Goal: Task Accomplishment & Management: Manage account settings

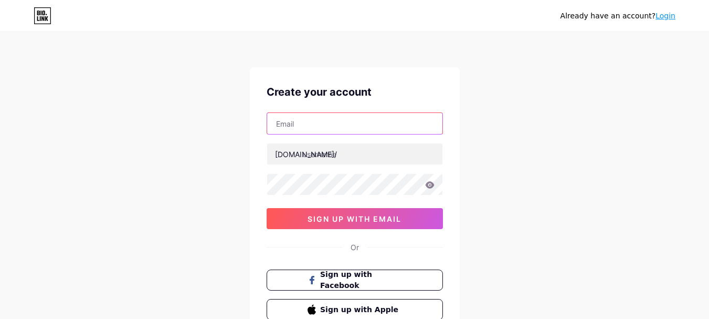
drag, startPoint x: 0, startPoint y: 0, endPoint x: 326, endPoint y: 130, distance: 351.0
click at [326, 130] on input "text" at bounding box center [354, 123] width 175 height 21
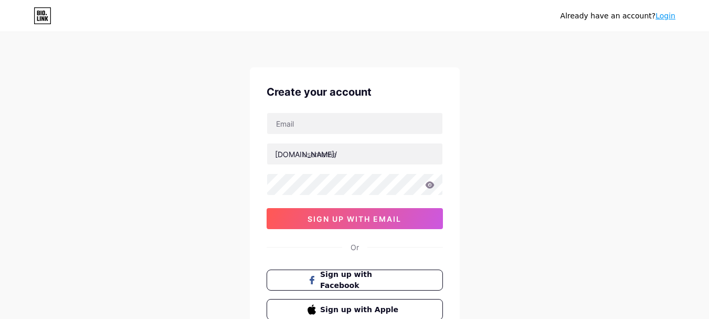
click at [503, 134] on div "Already have an account? Login Create your account [DOMAIN_NAME]/ 0cAFcWeA5Uaqo…" at bounding box center [354, 201] width 709 height 402
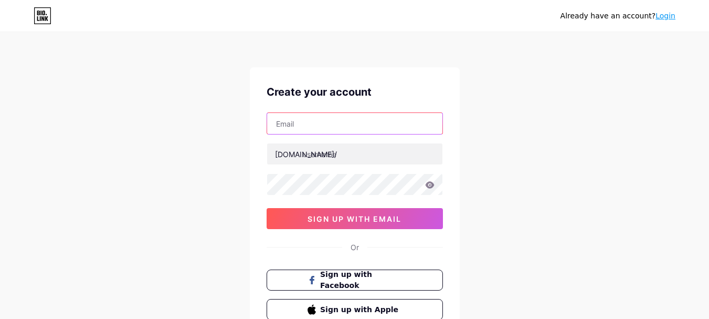
click at [346, 124] on input "text" at bounding box center [354, 123] width 175 height 21
type input "[EMAIL_ADDRESS][DOMAIN_NAME]"
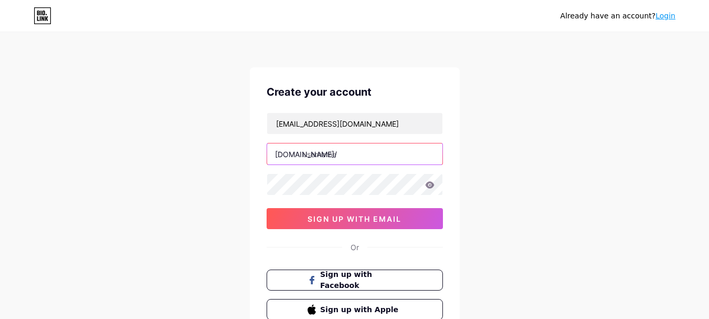
click at [344, 158] on input "text" at bounding box center [354, 153] width 175 height 21
paste input "broadwayristorante"
type input "broadwayristorante"
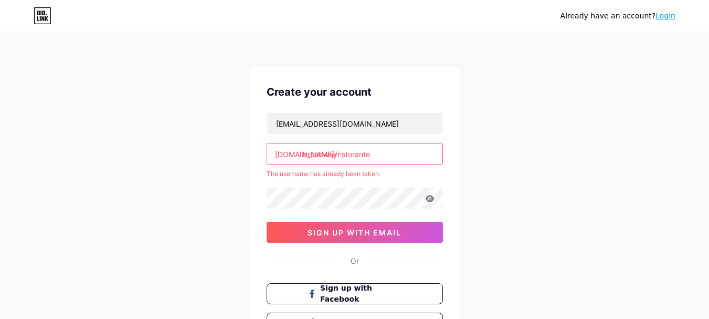
click at [535, 178] on div "Already have an account? Login Create your account [EMAIL_ADDRESS][DOMAIN_NAME]…" at bounding box center [354, 207] width 709 height 415
click at [385, 153] on input "broadwayristorante" at bounding box center [354, 153] width 175 height 21
click at [670, 15] on link "Login" at bounding box center [666, 16] width 20 height 8
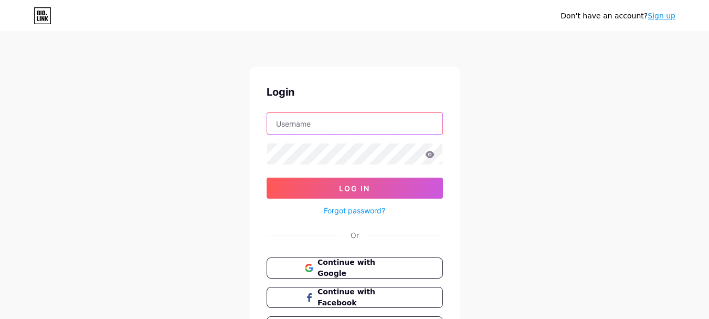
type input "[EMAIL_ADDRESS][DOMAIN_NAME]"
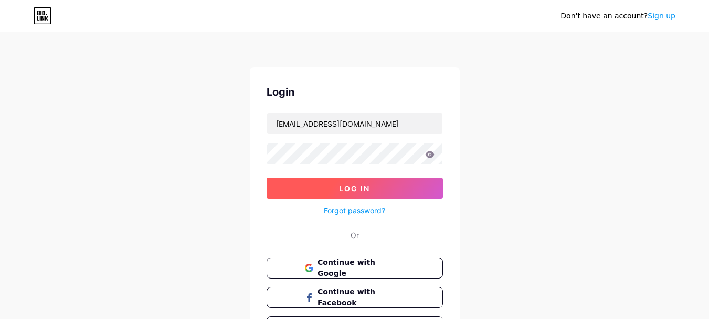
click at [352, 189] on span "Log In" at bounding box center [354, 188] width 31 height 9
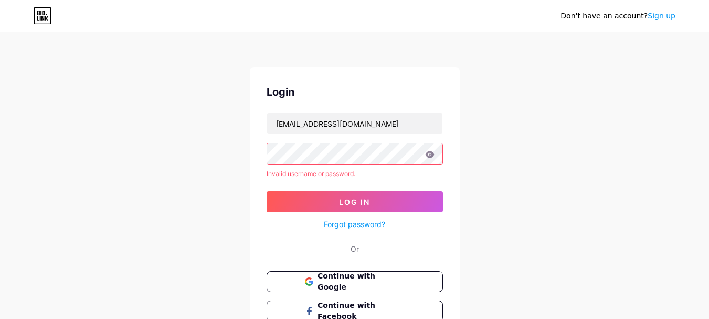
click at [673, 15] on link "Sign up" at bounding box center [662, 16] width 28 height 8
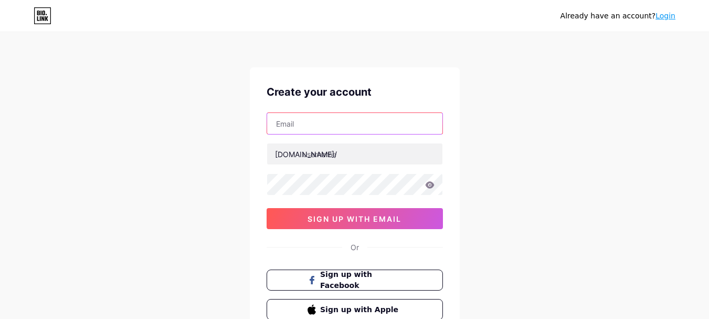
click at [341, 120] on input "text" at bounding box center [354, 123] width 175 height 21
type input "[EMAIL_ADDRESS][DOMAIN_NAME]"
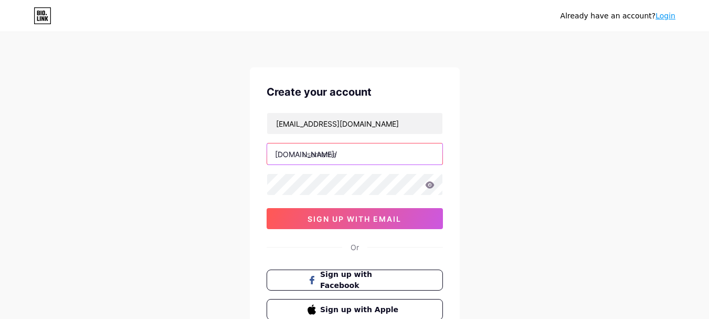
click at [343, 152] on input "text" at bounding box center [354, 153] width 175 height 21
paste input "broadwayristorante"
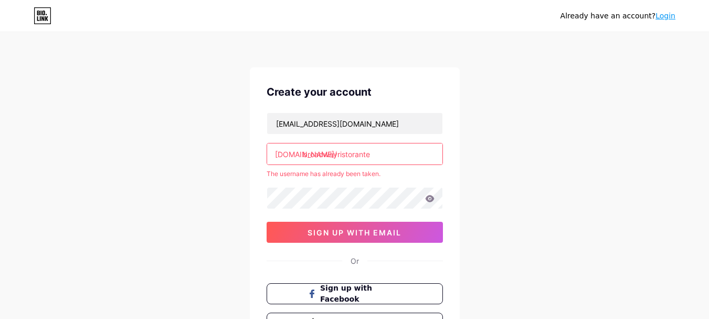
drag, startPoint x: 377, startPoint y: 155, endPoint x: 338, endPoint y: 158, distance: 39.5
click at [338, 158] on input "broadwayristorante" at bounding box center [354, 153] width 175 height 21
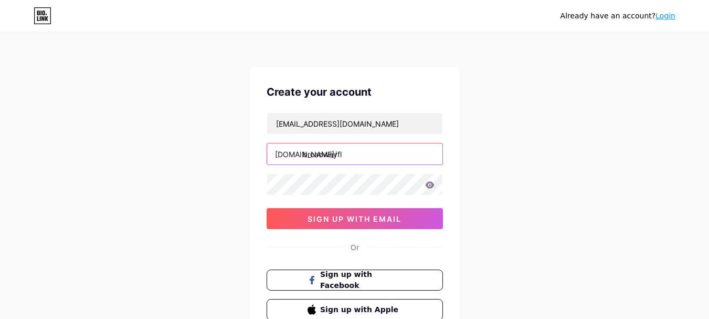
type input "broadwayfl"
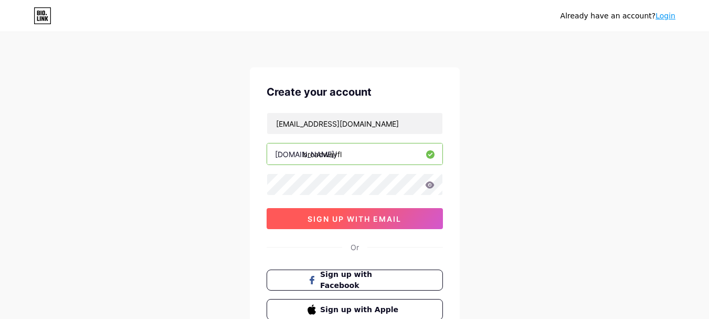
click at [368, 214] on span "sign up with email" at bounding box center [355, 218] width 94 height 9
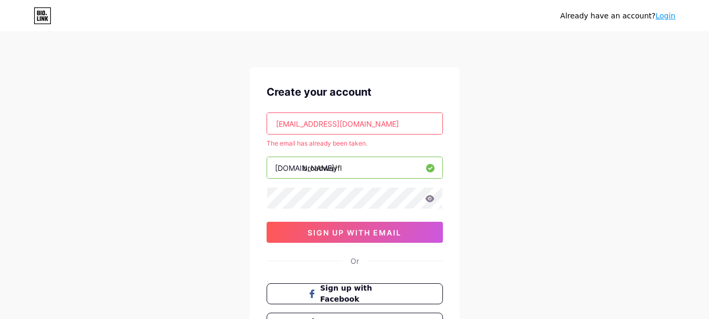
click at [671, 18] on link "Login" at bounding box center [666, 16] width 20 height 8
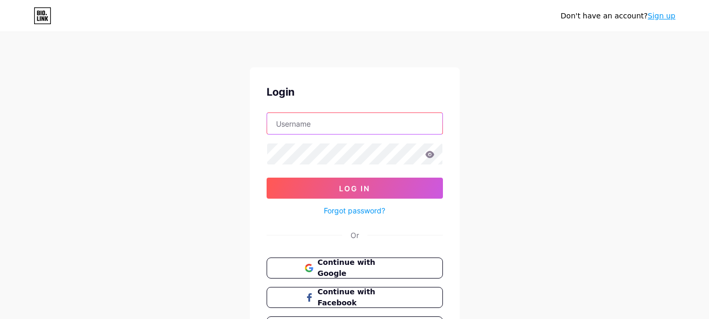
type input "[EMAIL_ADDRESS][DOMAIN_NAME]"
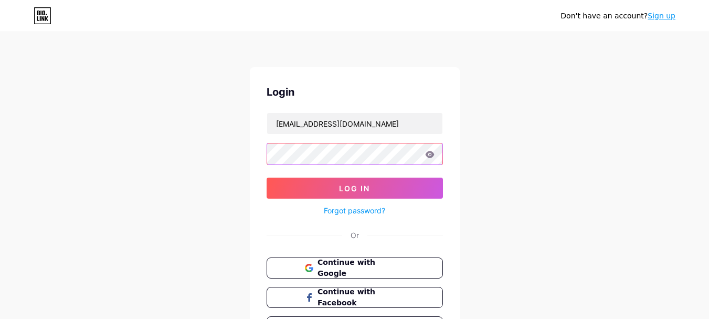
click at [233, 151] on div "Don't have an account? Sign up Login [EMAIL_ADDRESS][DOMAIN_NAME] Log In Forgot…" at bounding box center [354, 193] width 709 height 387
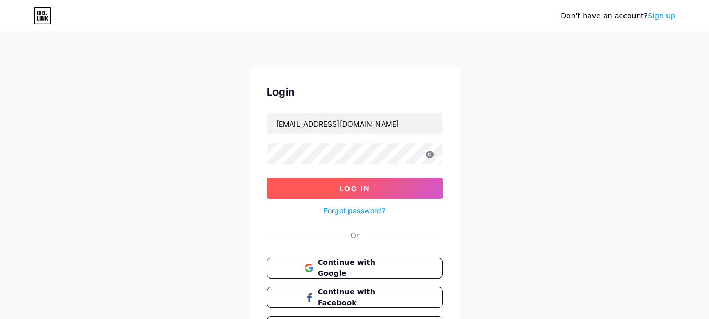
click at [302, 191] on button "Log In" at bounding box center [355, 187] width 176 height 21
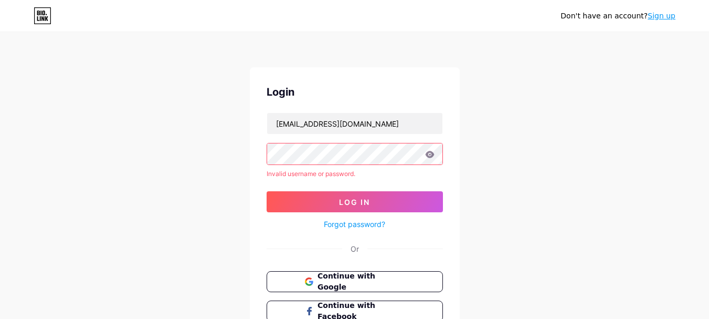
click at [374, 224] on link "Forgot password?" at bounding box center [354, 223] width 61 height 11
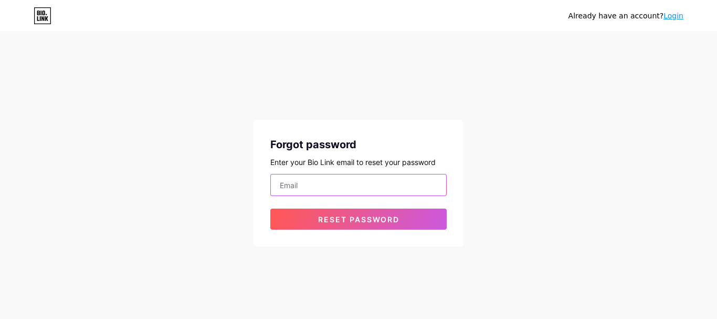
click at [307, 181] on input "email" at bounding box center [358, 184] width 175 height 21
type input "[EMAIL_ADDRESS][DOMAIN_NAME]"
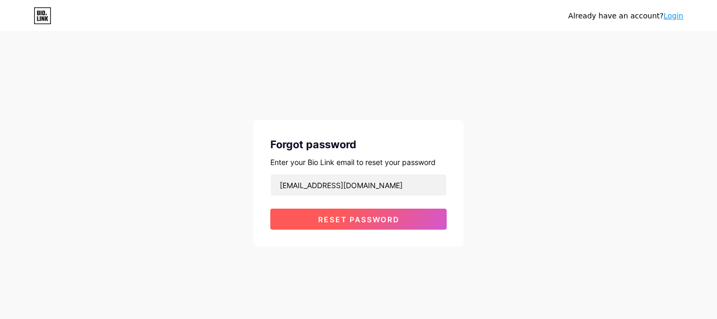
click at [331, 217] on span "Reset password" at bounding box center [358, 219] width 81 height 9
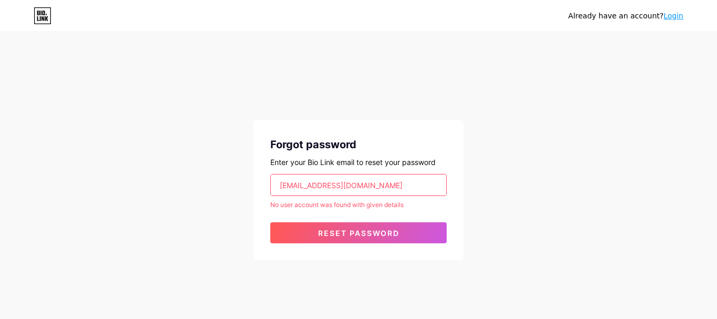
click at [669, 16] on link "Login" at bounding box center [673, 16] width 20 height 8
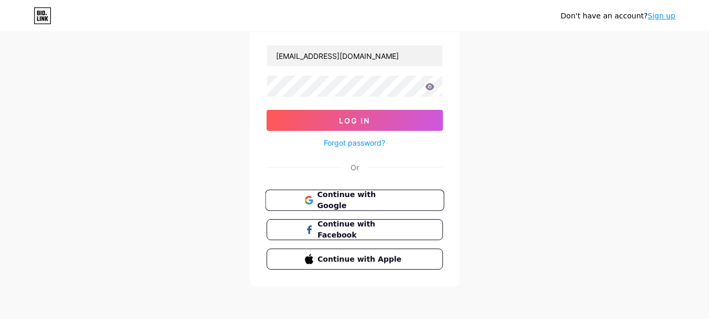
scroll to position [68, 0]
click at [343, 198] on span "Continue with Google" at bounding box center [361, 199] width 88 height 23
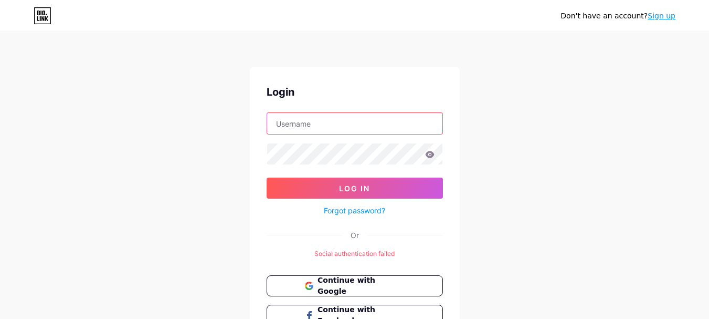
type input "[EMAIL_ADDRESS][DOMAIN_NAME]"
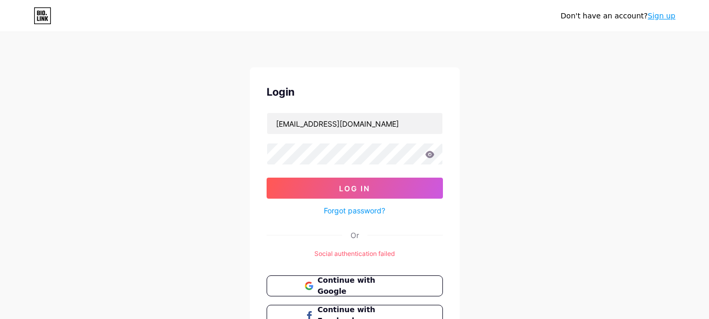
click at [413, 68] on div "Login [EMAIL_ADDRESS][DOMAIN_NAME] Log In Forgot password? Or Social authentica…" at bounding box center [355, 219] width 210 height 304
click at [361, 279] on span "Continue with Google" at bounding box center [361, 285] width 88 height 23
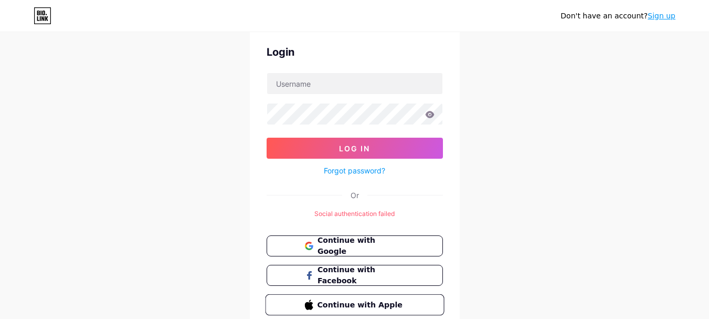
scroll to position [86, 0]
